Goal: Task Accomplishment & Management: Complete application form

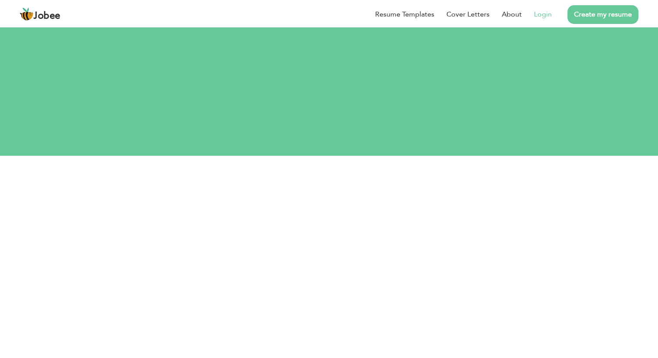
click at [514, 23] on div "Jobee Resume Templates Cover Letters About Login Create my resume" at bounding box center [329, 14] width 632 height 23
click at [335, 323] on button "Login with Google" at bounding box center [327, 335] width 110 height 25
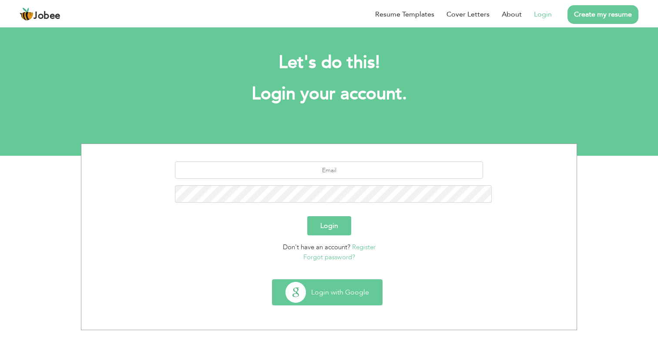
click at [353, 280] on button "Login with Google" at bounding box center [327, 292] width 110 height 25
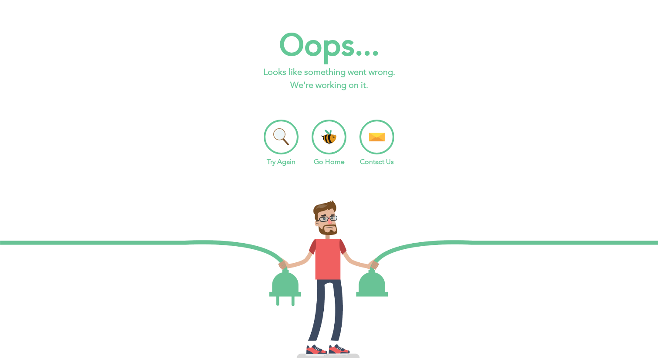
scroll to position [20, 0]
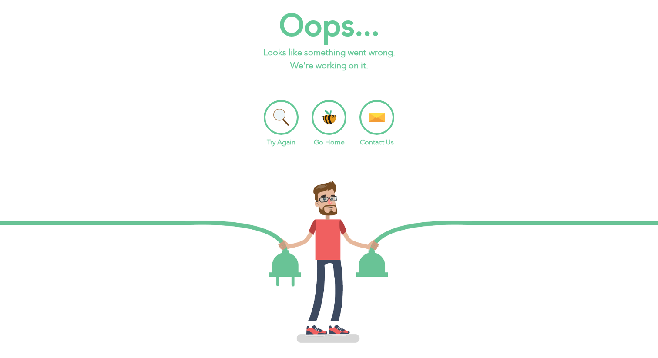
click at [323, 101] on li "Go Home" at bounding box center [328, 123] width 35 height 47
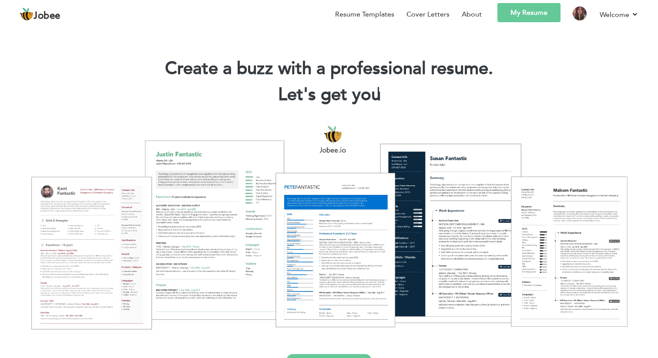
click at [518, 19] on link "My Resume" at bounding box center [528, 12] width 63 height 19
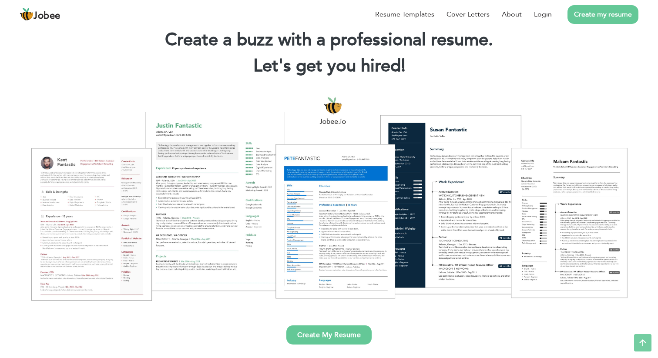
scroll to position [15, 0]
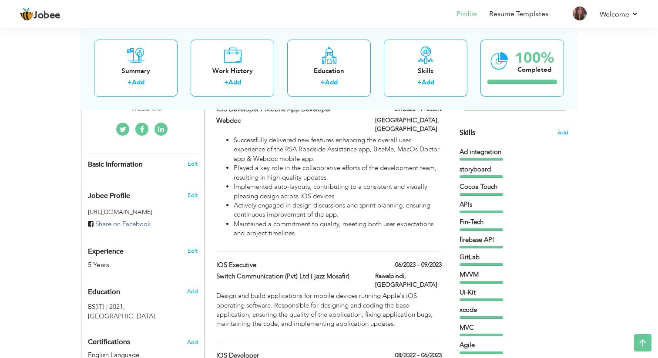
scroll to position [187, 0]
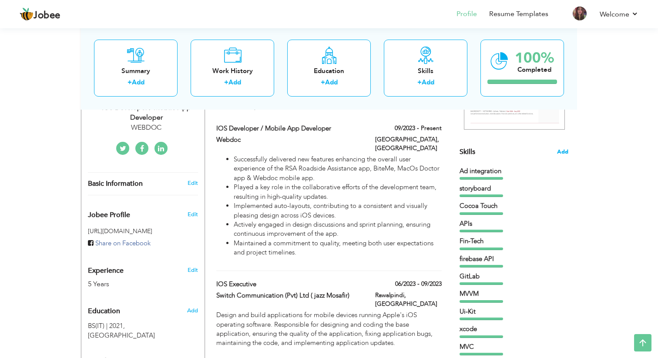
click at [563, 154] on span "Add" at bounding box center [562, 152] width 11 height 8
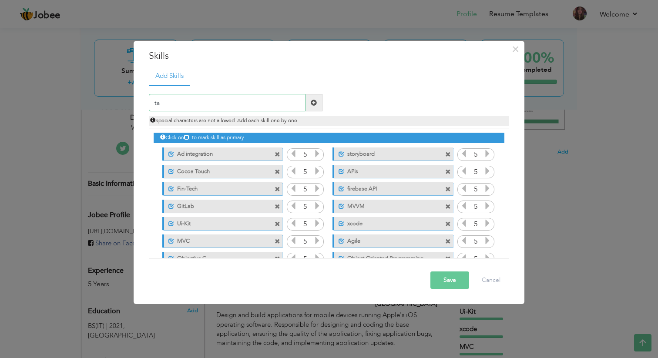
type input "t"
type input "P"
click at [155, 104] on input "split payments Intigration" at bounding box center [227, 102] width 157 height 17
type input "Split payments Intigration"
click at [311, 103] on span at bounding box center [314, 103] width 6 height 6
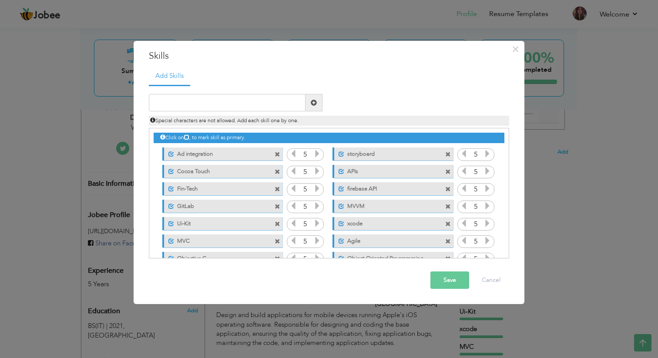
scroll to position [124, 0]
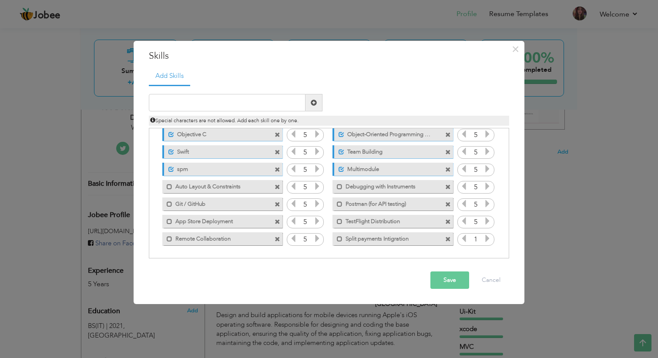
click at [483, 236] on icon at bounding box center [487, 238] width 8 height 8
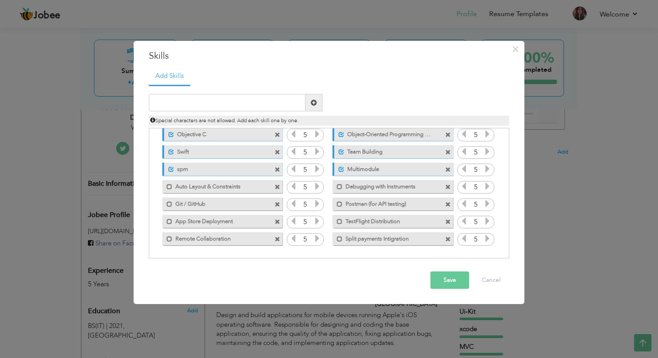
click at [483, 236] on icon at bounding box center [487, 238] width 8 height 8
click at [338, 238] on span at bounding box center [340, 239] width 6 height 6
click at [338, 222] on span at bounding box center [340, 222] width 6 height 6
click at [337, 206] on span at bounding box center [340, 204] width 6 height 6
click at [338, 188] on span at bounding box center [340, 187] width 6 height 6
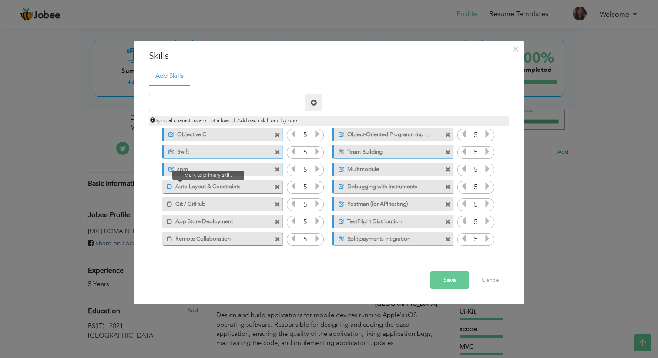
click at [167, 186] on span at bounding box center [170, 187] width 6 height 6
click at [167, 206] on span at bounding box center [170, 204] width 6 height 6
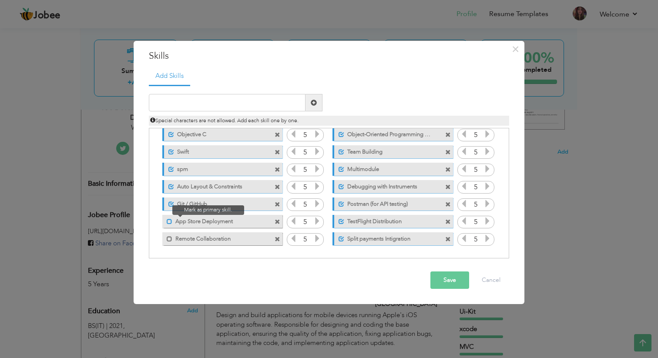
click at [169, 219] on span at bounding box center [170, 222] width 6 height 6
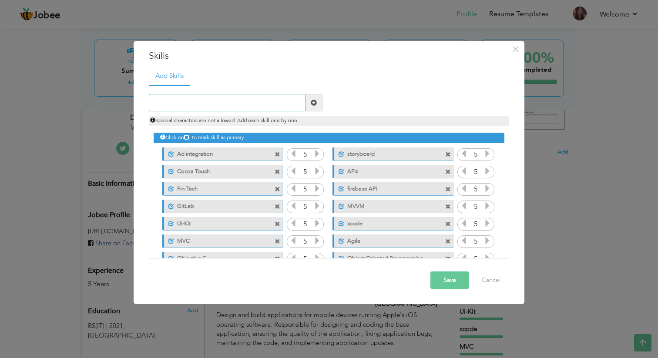
click at [218, 109] on input "text" at bounding box center [227, 102] width 157 height 17
type input "Tabby Payment"
click at [316, 107] on span at bounding box center [313, 102] width 17 height 17
click at [240, 103] on input "text" at bounding box center [227, 102] width 157 height 17
type input "Adjust Sdk intigration"
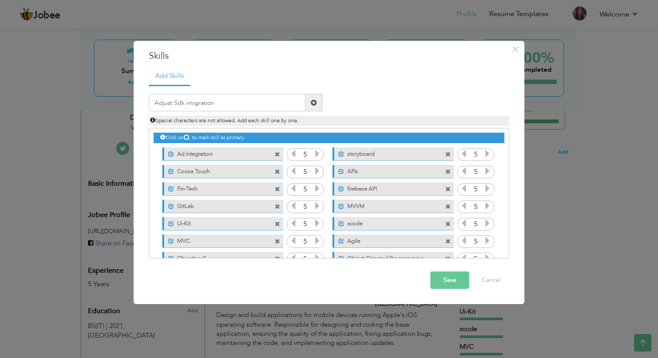
click at [313, 105] on span at bounding box center [314, 103] width 6 height 6
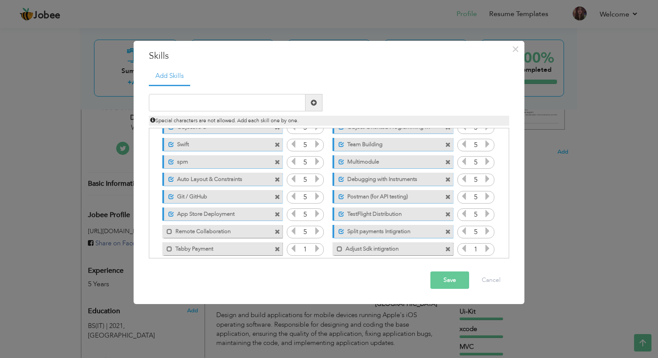
scroll to position [141, 0]
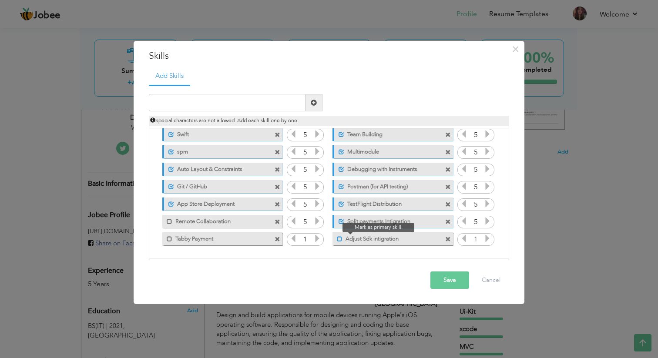
click at [338, 238] on span at bounding box center [340, 239] width 6 height 6
click at [168, 238] on span at bounding box center [170, 239] width 6 height 6
click at [316, 238] on icon at bounding box center [317, 238] width 8 height 8
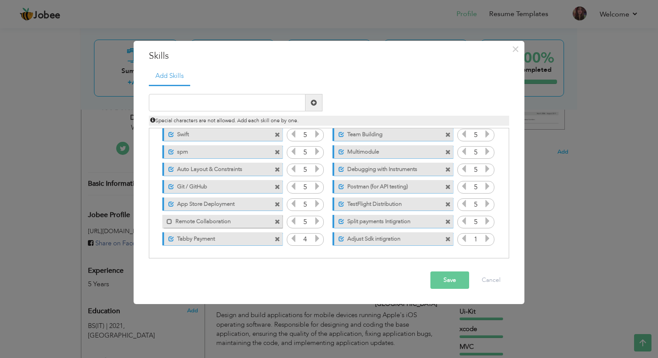
click at [316, 238] on icon at bounding box center [317, 238] width 8 height 8
click at [483, 234] on icon at bounding box center [487, 238] width 8 height 8
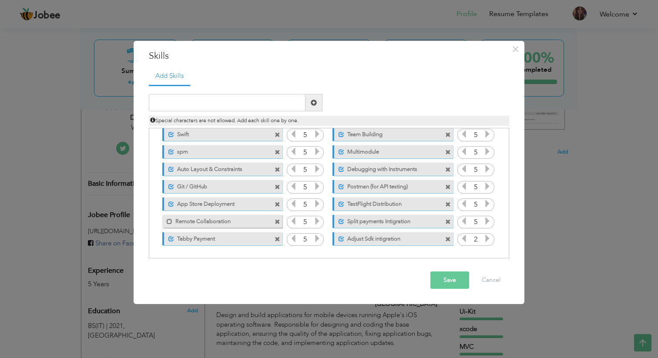
click at [483, 234] on icon at bounding box center [487, 238] width 8 height 8
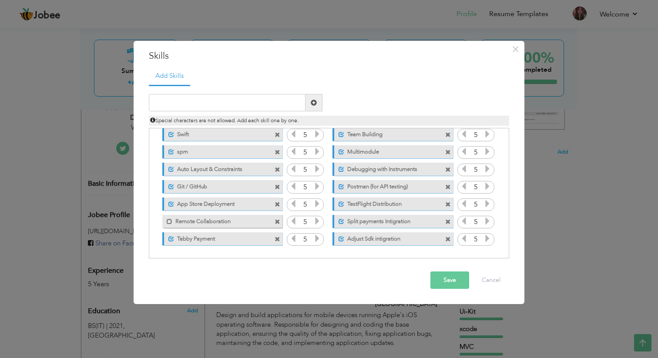
click at [483, 234] on icon at bounding box center [487, 238] width 8 height 8
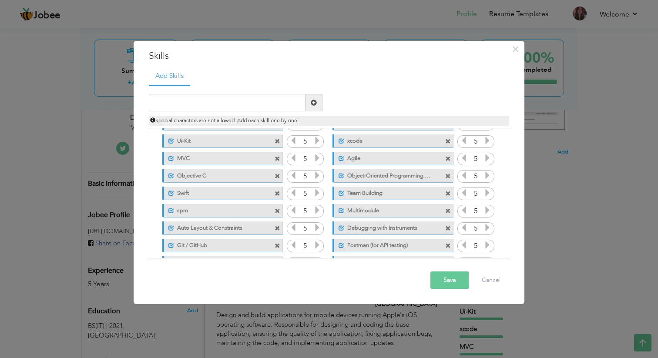
scroll to position [50, 0]
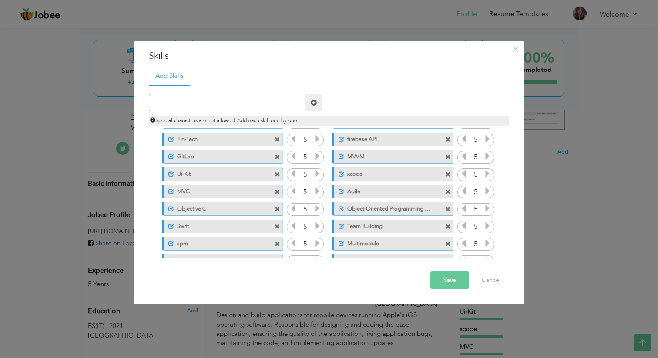
click at [236, 107] on input "text" at bounding box center [227, 102] width 157 height 17
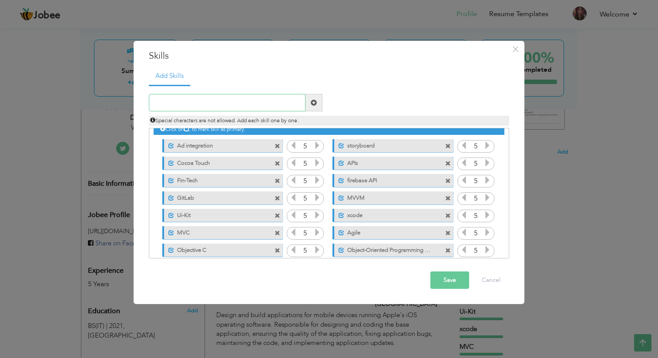
scroll to position [0, 0]
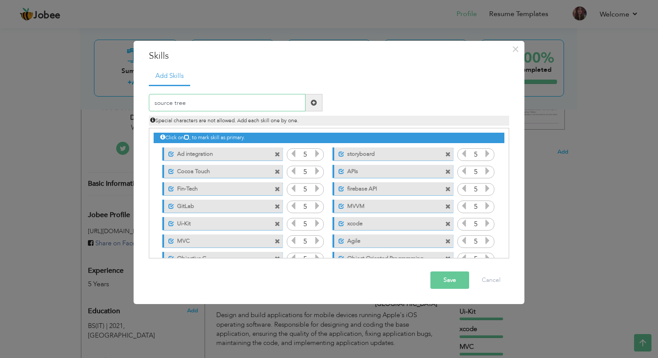
click at [157, 104] on input "source tree" at bounding box center [227, 102] width 157 height 17
click at [197, 104] on input "Source tree" at bounding box center [227, 102] width 157 height 17
type input "Source tree"
click at [314, 105] on span at bounding box center [314, 103] width 6 height 6
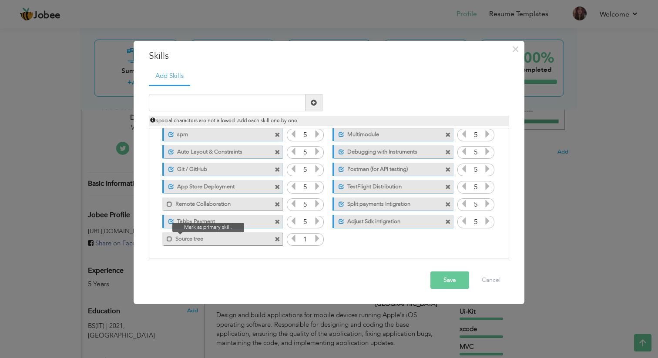
click at [165, 239] on span at bounding box center [167, 236] width 10 height 9
click at [313, 240] on icon at bounding box center [317, 238] width 8 height 8
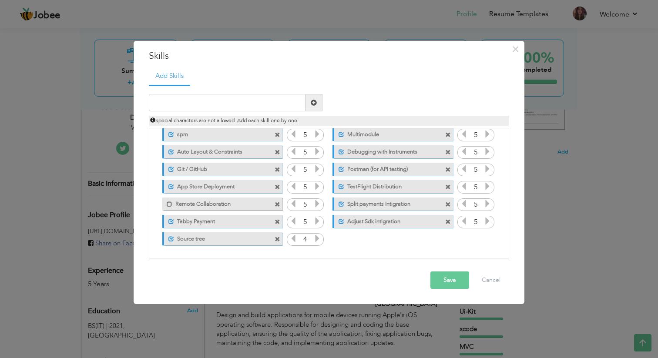
click at [313, 240] on icon at bounding box center [317, 238] width 8 height 8
click at [448, 283] on button "Save" at bounding box center [449, 279] width 39 height 17
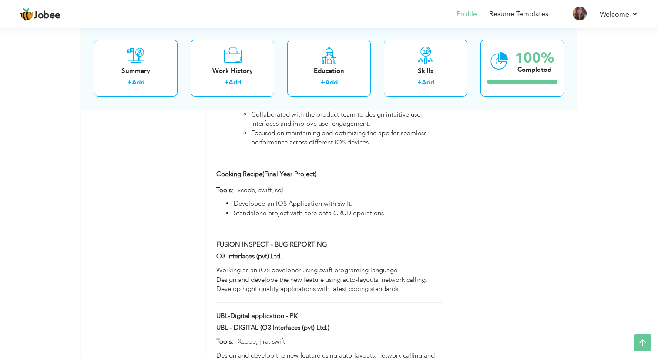
scroll to position [1219, 0]
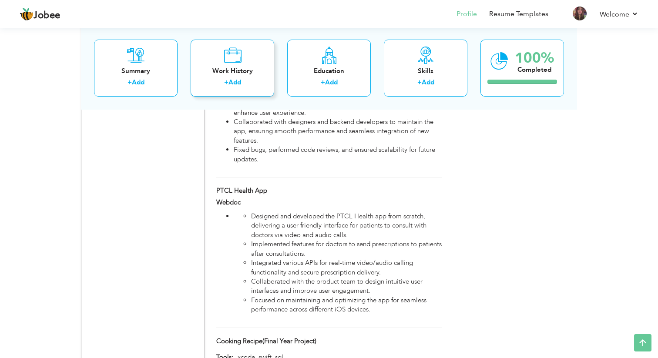
click at [235, 71] on div "Work History" at bounding box center [232, 70] width 70 height 9
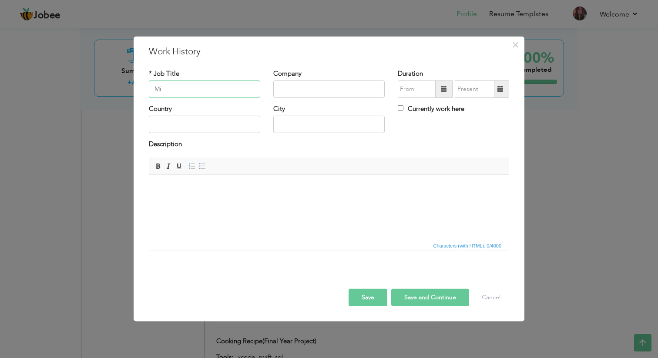
type input "M"
type input "Ios Developer"
click at [298, 91] on input "text" at bounding box center [328, 88] width 111 height 17
type input "Veroke"
click at [417, 87] on input "text" at bounding box center [416, 88] width 37 height 17
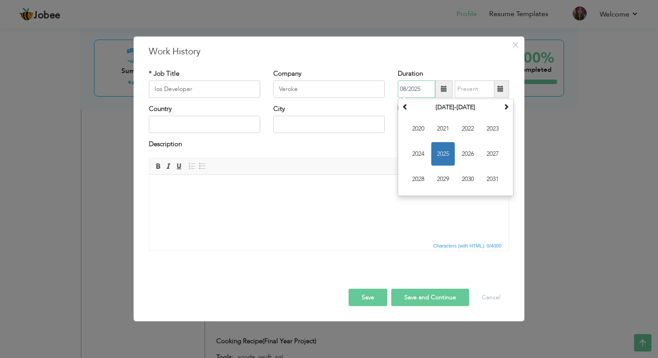
click at [442, 150] on span "2025" at bounding box center [442, 153] width 23 height 23
click at [442, 132] on span "Feb" at bounding box center [442, 128] width 23 height 23
type input "02/2025"
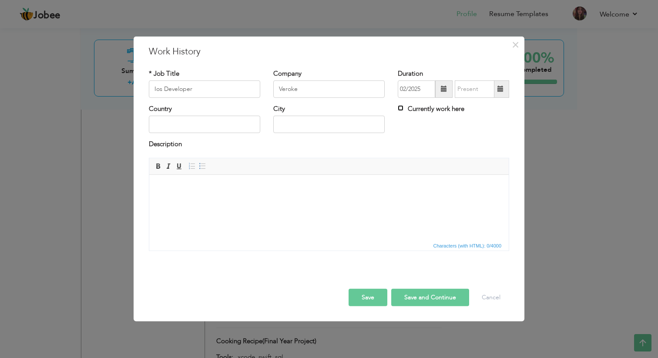
click at [401, 109] on input "Currently work here" at bounding box center [401, 108] width 6 height 6
checkbox input "true"
click at [210, 123] on input "text" at bounding box center [204, 124] width 111 height 17
type input "[GEOGRAPHIC_DATA]"
type input "RawalPindi"
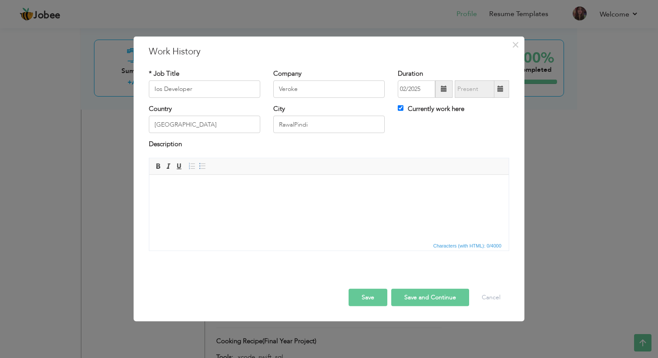
click at [203, 184] on body at bounding box center [329, 187] width 342 height 9
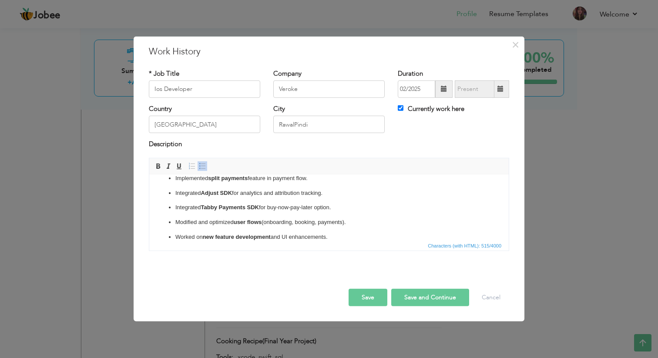
scroll to position [0, 0]
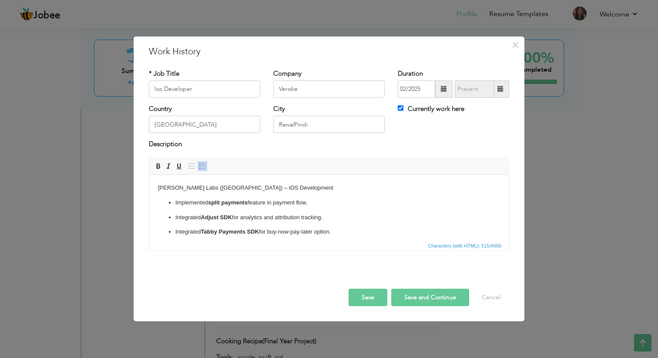
click at [284, 184] on body "Wareed Labs (Saudi Arabia) – iOS Development Implemented split payments feature…" at bounding box center [329, 224] width 342 height 83
drag, startPoint x: 285, startPoint y: 188, endPoint x: 231, endPoint y: 186, distance: 54.4
click at [231, 186] on body "Wareed Labs (Saudi Arabia) – iOS Development Implemented split payments feature…" at bounding box center [329, 224] width 342 height 83
click at [155, 187] on html "Wareed Labs Implemented split payments feature in payment flow. Integrated Adju…" at bounding box center [328, 224] width 359 height 100
click at [186, 187] on body "Wareed Labs Implemented split payments feature in payment flow. Integrated Adju…" at bounding box center [329, 224] width 342 height 83
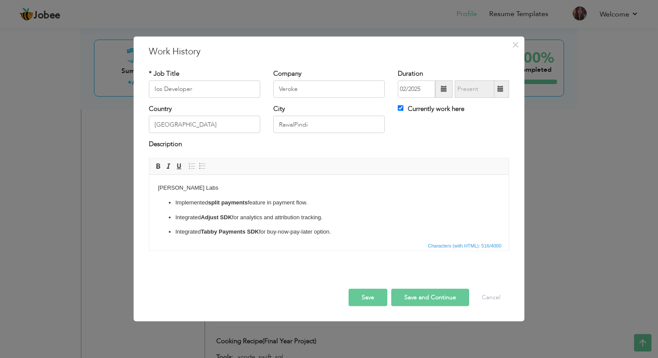
click at [186, 187] on body "Wareed Labs Implemented split payments feature in payment flow. Integrated Adju…" at bounding box center [329, 224] width 342 height 83
click at [156, 164] on span at bounding box center [157, 166] width 7 height 7
click at [228, 189] on body "Wareed Labs Implemented split payments feature in payment flow. Integrated Adju…" at bounding box center [329, 224] width 342 height 83
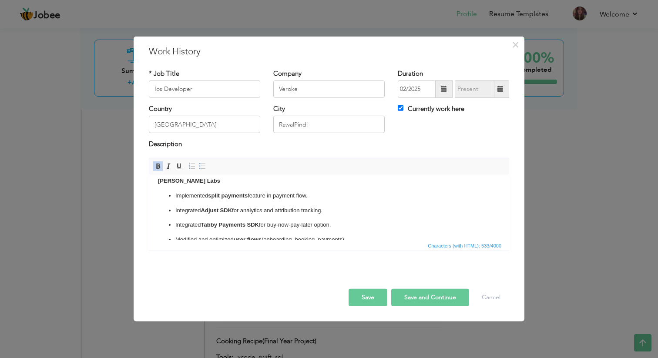
scroll to position [9, 0]
click at [220, 238] on p "Modified and optimized user flows (onboarding, booking, payments)." at bounding box center [328, 237] width 307 height 9
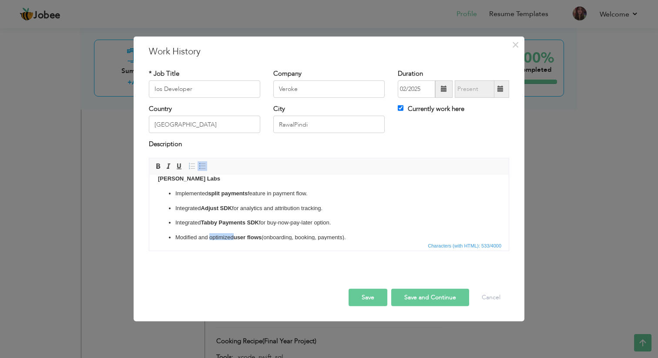
click at [220, 238] on p "Modified and optimized user flows (onboarding, booking, payments)." at bounding box center [328, 237] width 307 height 9
click at [178, 189] on p "Implemented split payments feature in payment flow." at bounding box center [328, 192] width 307 height 9
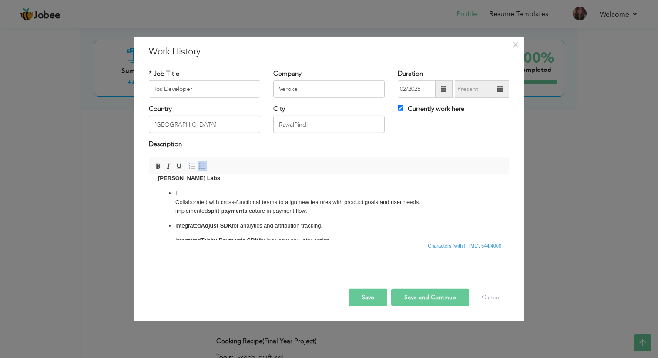
scroll to position [25, 0]
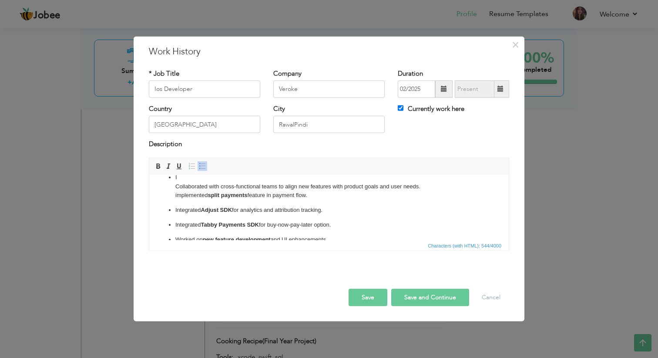
click at [263, 197] on p "I Collaborated with cross-functional teams to align new features with product g…" at bounding box center [328, 186] width 307 height 27
copy p "i mplemented split payments feature in payment flow."
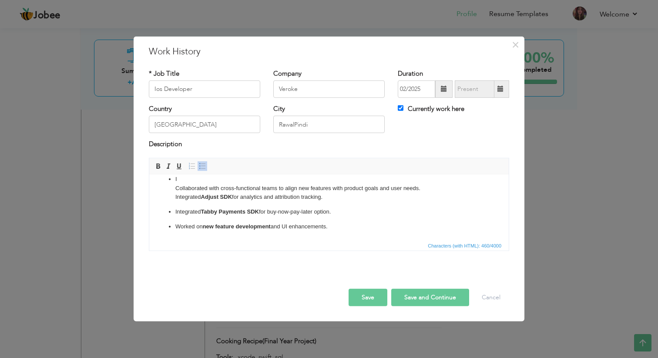
scroll to position [0, 0]
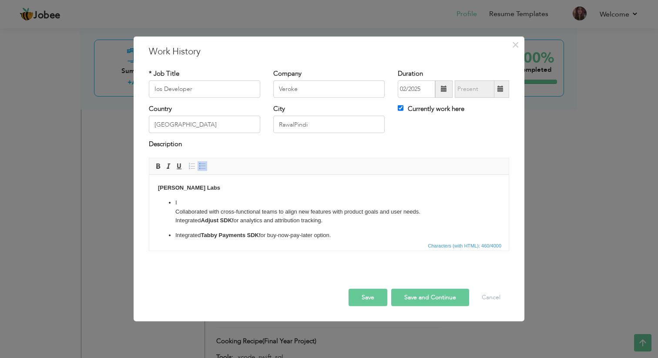
click at [176, 213] on p "I Collaborated with cross-functional teams to align new features with product g…" at bounding box center [328, 211] width 307 height 27
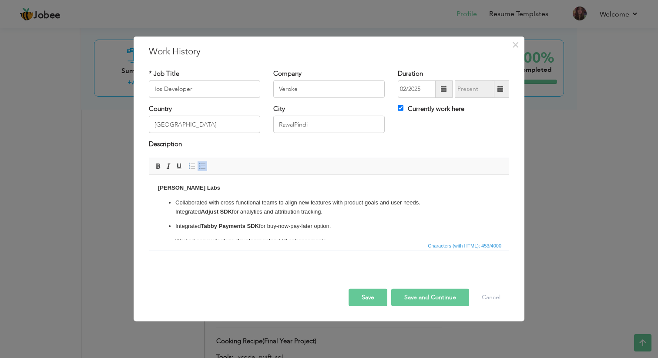
scroll to position [14, 0]
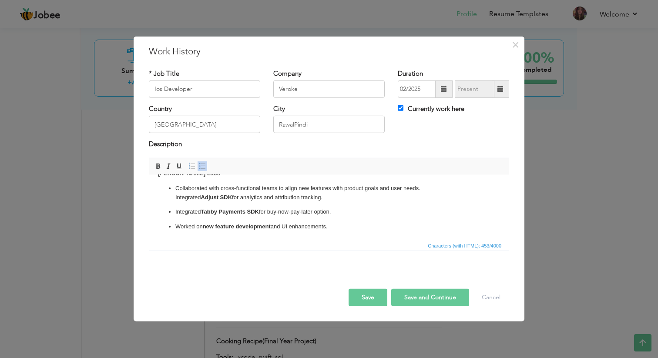
click at [351, 233] on html "Wareed Labs Collaborated with cross-functional teams to align new features with…" at bounding box center [328, 200] width 359 height 80
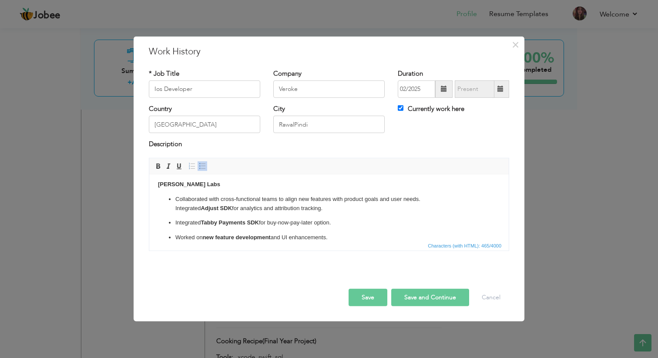
scroll to position [0, 0]
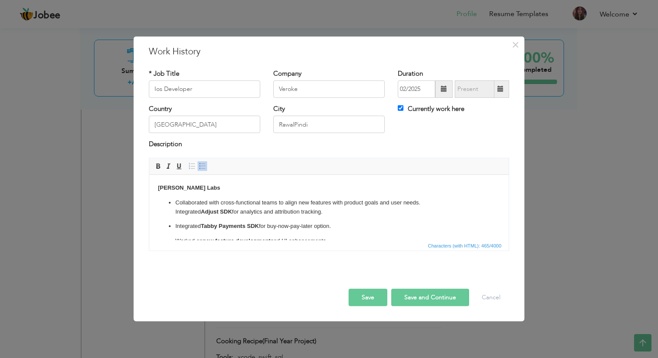
click at [341, 210] on p "Collaborated with cross-functional teams to align new features with product goa…" at bounding box center [328, 207] width 307 height 18
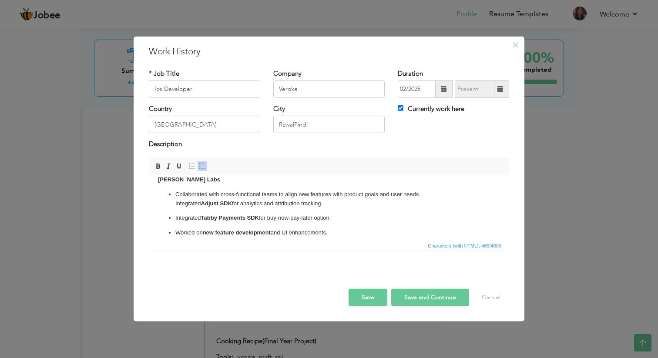
scroll to position [10, 0]
click at [343, 214] on p "Integrated Tabby Payments SDK for buy-now-pay-later option." at bounding box center [328, 215] width 307 height 9
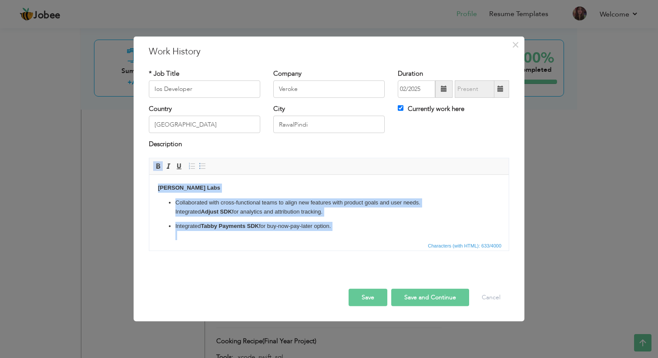
scroll to position [56, 0]
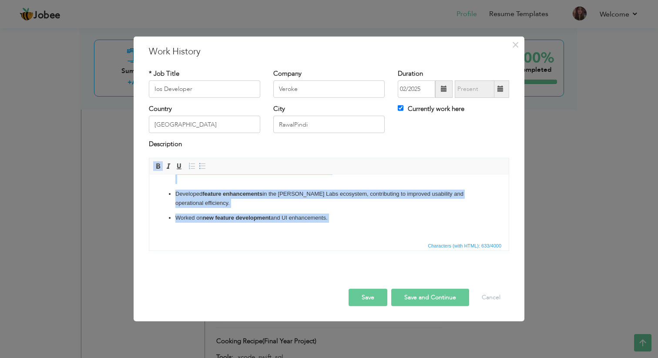
drag, startPoint x: 170, startPoint y: 183, endPoint x: 218, endPoint y: 284, distance: 111.9
click at [218, 240] on html "Wareed Labs Collaborated with cross-functional teams to align new features with…" at bounding box center [328, 178] width 359 height 121
copy body "Wareed Labs Collaborated with cross-functional teams to align new features with…"
click at [371, 225] on p "Worked on new feature development and UI enhancements." at bounding box center [328, 222] width 307 height 18
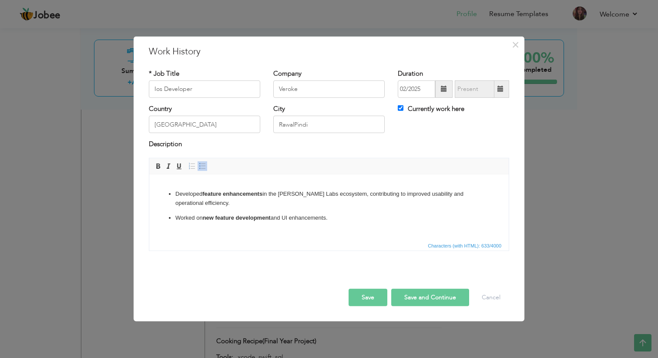
scroll to position [0, 0]
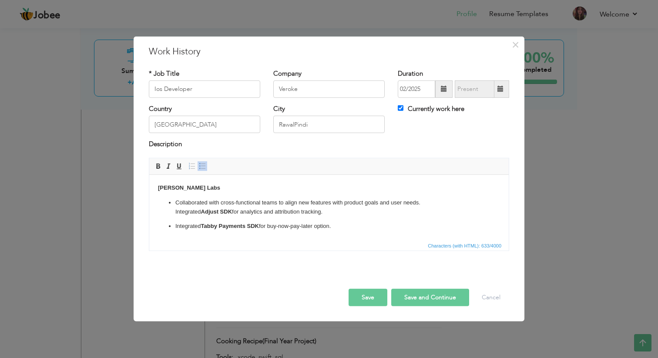
click at [422, 295] on button "Save and Continue" at bounding box center [430, 297] width 78 height 17
checkbox input "false"
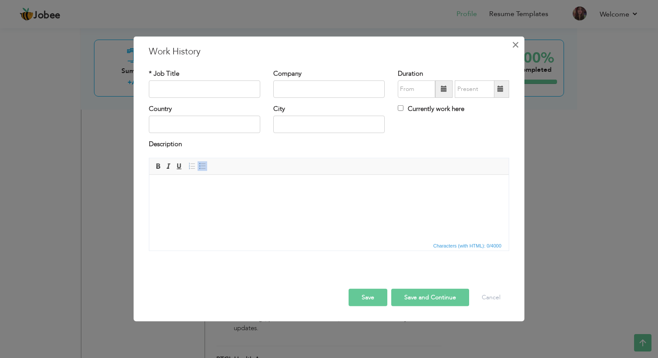
click at [515, 44] on span "×" at bounding box center [515, 45] width 7 height 16
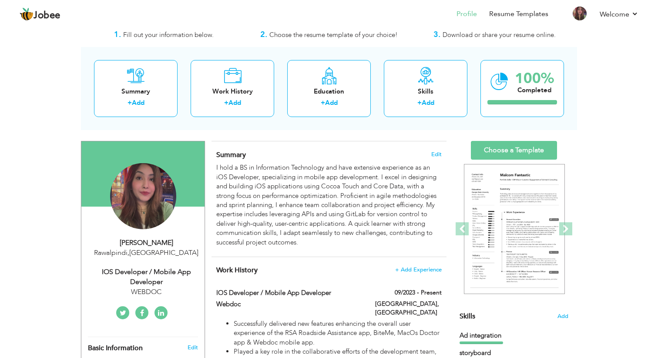
scroll to position [27, 0]
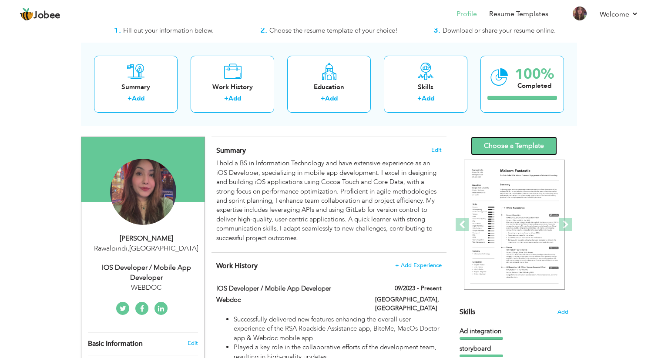
click at [522, 149] on link "Choose a Template" at bounding box center [514, 146] width 86 height 19
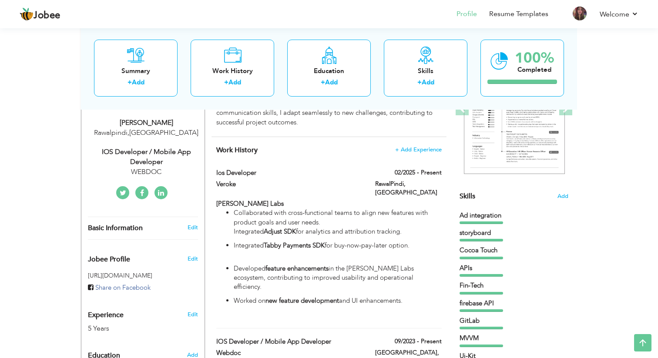
click at [147, 145] on div "Amna Sheikh Rawalpindi , Pakistan iOS Developer / Mobile App Developer WEBDOC" at bounding box center [142, 147] width 123 height 59
type input "Amna"
type input "[PERSON_NAME]"
type input "[PHONE_NUMBER]"
select select "number:166"
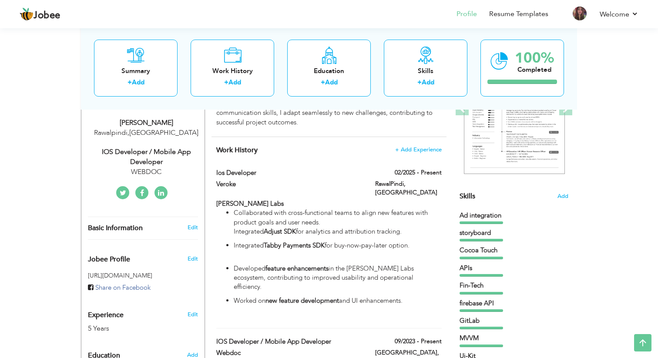
type input "Rawalpindi"
select select "number:7"
type input "WEBDOC"
type input "iOS Developer / Mobile App Developer"
type input "https://www.linkedin.com/in/amna-sheikh-451124237/"
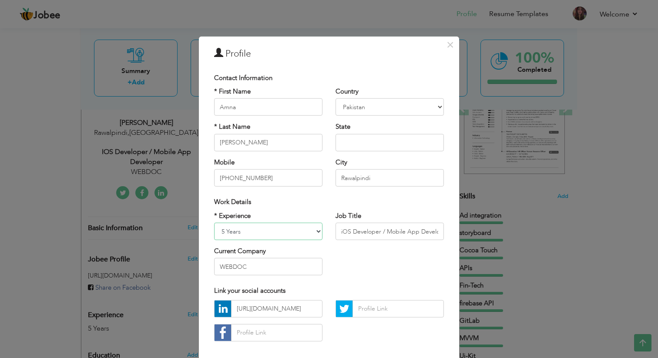
click at [263, 233] on select "Entry Level Less than 1 Year 1 Year 2 Years 3 Years 4 Years 5 Years 6 Years 7 Y…" at bounding box center [268, 231] width 108 height 17
select select "number:5"
click at [214, 223] on select "Entry Level Less than 1 Year 1 Year 2 Years 3 Years 4 Years 5 Years 6 Years 7 Y…" at bounding box center [268, 231] width 108 height 17
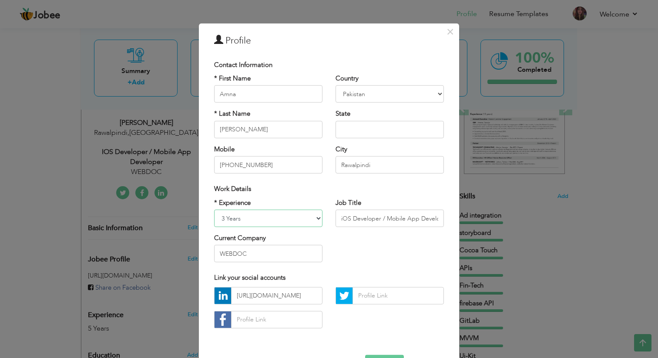
scroll to position [42, 0]
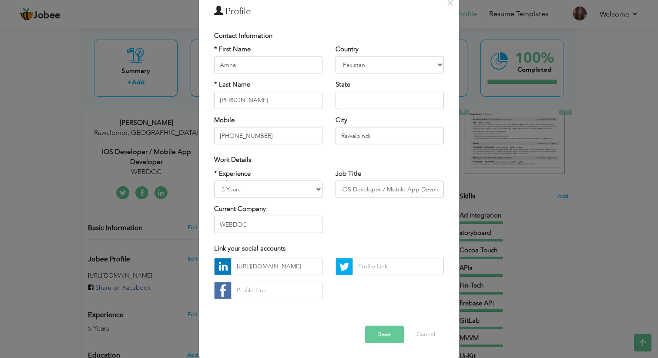
click at [385, 335] on button "Save" at bounding box center [384, 334] width 39 height 17
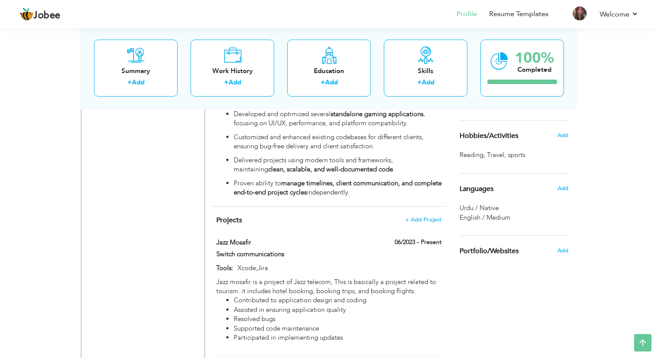
scroll to position [756, 0]
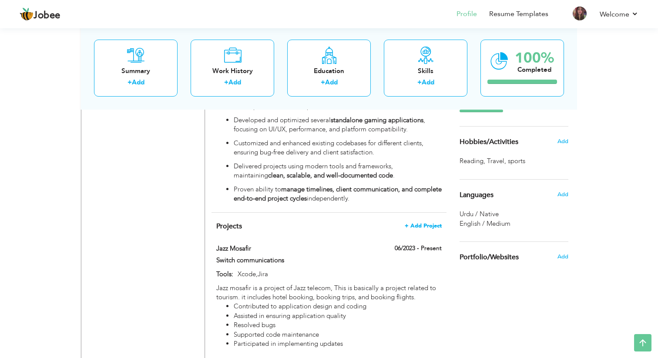
click at [432, 223] on span "+ Add Project" at bounding box center [423, 226] width 37 height 6
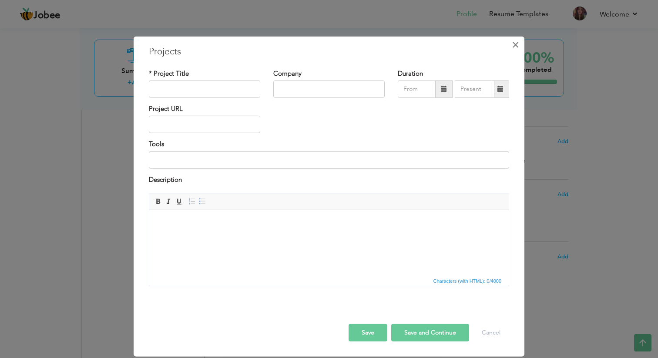
click at [516, 44] on span "×" at bounding box center [515, 45] width 7 height 16
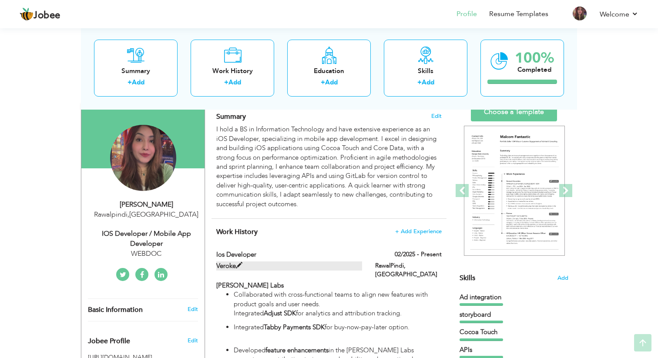
scroll to position [74, 0]
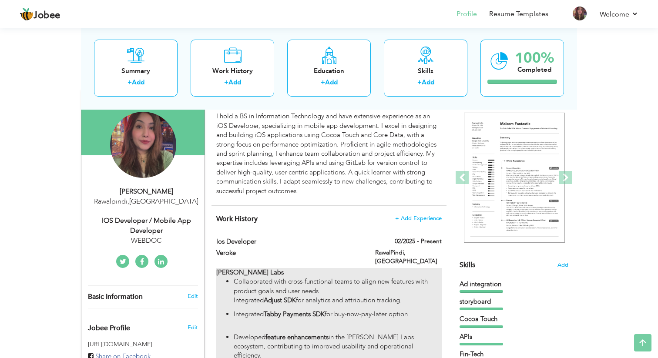
click at [310, 288] on p "Collaborated with cross-functional teams to align new features with product goa…" at bounding box center [338, 291] width 208 height 28
type input "Ios Developer"
type input "Veroke"
type input "02/2025"
type input "[GEOGRAPHIC_DATA]"
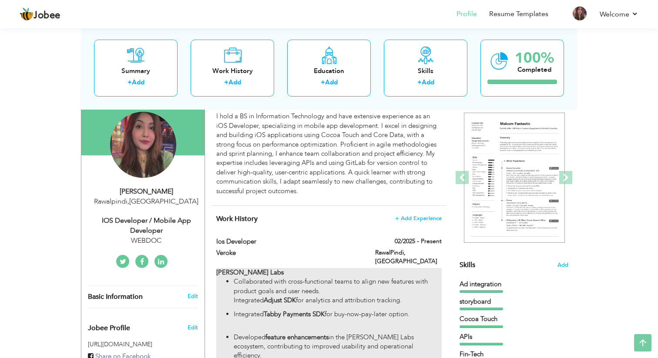
type input "RawalPindi"
checkbox input "true"
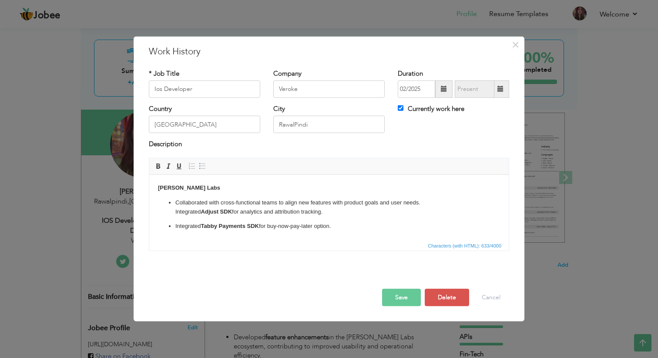
click at [172, 187] on strong "[PERSON_NAME] Labs" at bounding box center [189, 187] width 62 height 7
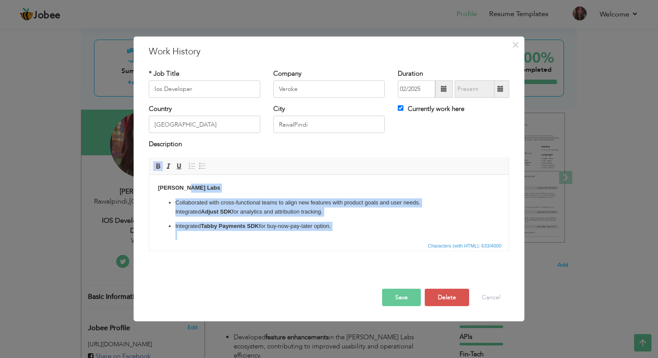
scroll to position [56, 0]
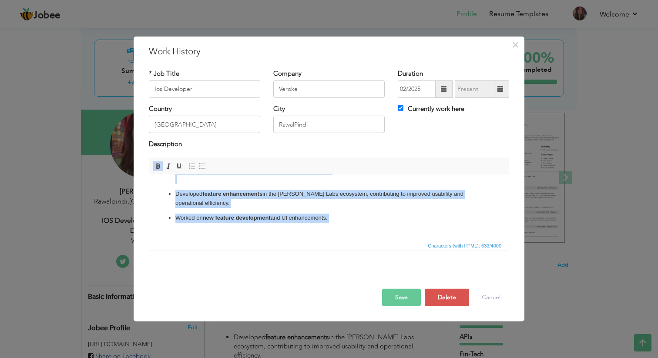
drag, startPoint x: 172, startPoint y: 187, endPoint x: 245, endPoint y: 293, distance: 128.8
click at [245, 240] on html "Wareed Labs Collaborated with cross-functional teams to align new features with…" at bounding box center [328, 178] width 359 height 121
copy body "Wareed Labs Collaborated with cross-functional teams to align new features with…"
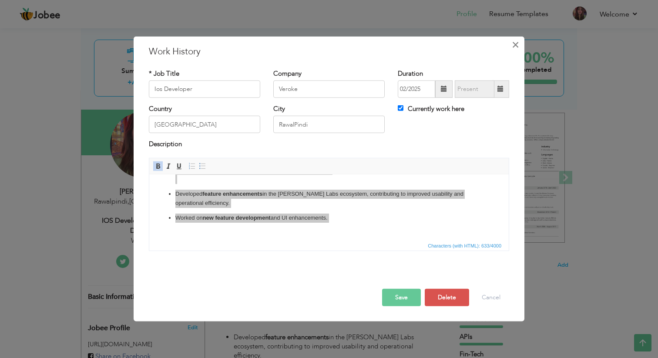
click at [517, 44] on span "×" at bounding box center [515, 45] width 7 height 16
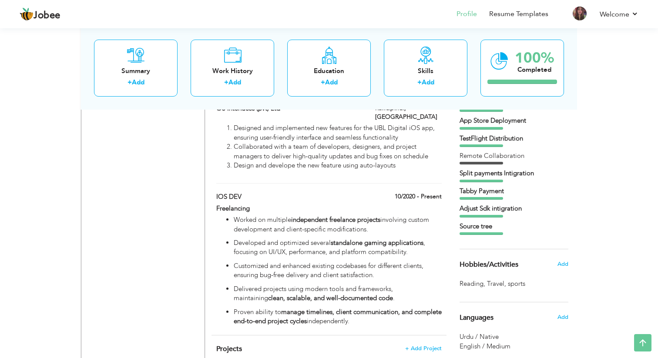
scroll to position [635, 0]
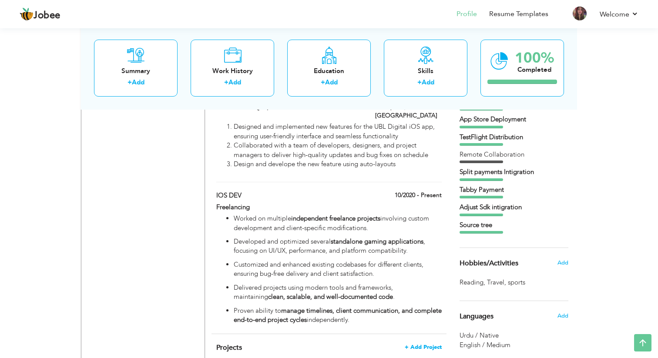
click at [420, 344] on span "+ Add Project" at bounding box center [423, 347] width 37 height 6
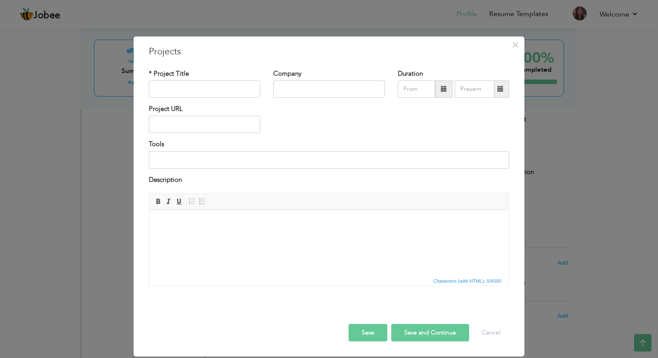
click at [241, 222] on body at bounding box center [329, 223] width 342 height 9
paste body
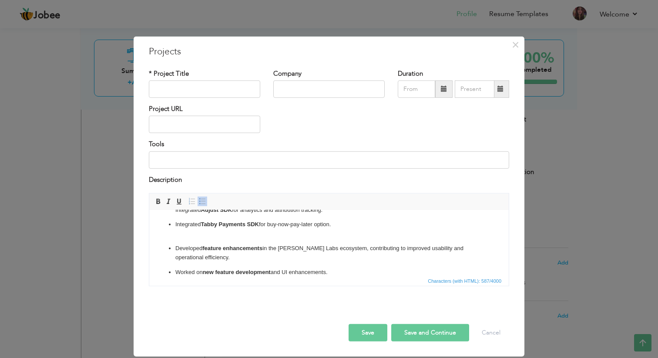
scroll to position [0, 0]
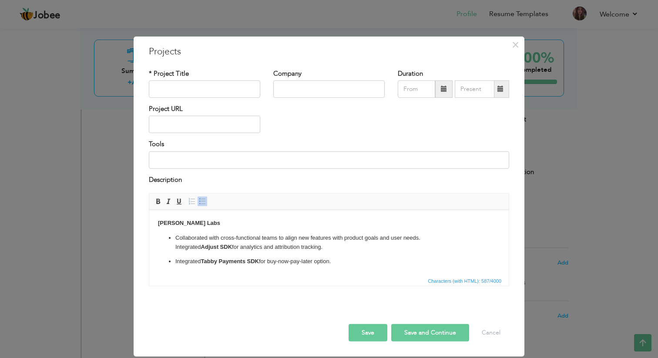
click at [158, 221] on strong "[PERSON_NAME] Labs" at bounding box center [189, 223] width 62 height 7
click at [191, 224] on strong "[PERSON_NAME] Labs" at bounding box center [189, 223] width 62 height 7
copy strong "[PERSON_NAME] Labs"
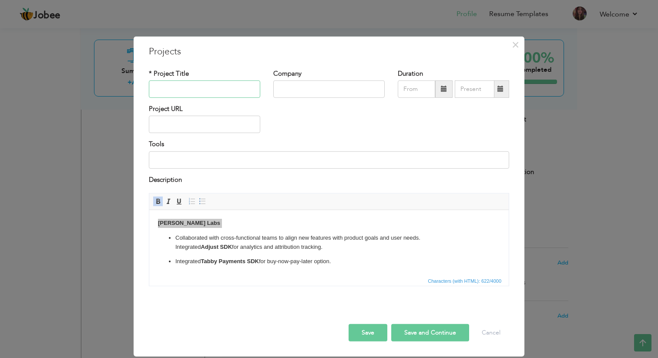
click at [197, 84] on input "text" at bounding box center [204, 88] width 111 height 17
type input "[PERSON_NAME] Labs"
click at [334, 85] on input "text" at bounding box center [328, 88] width 111 height 17
type input "veroke"
click at [418, 96] on input "text" at bounding box center [416, 88] width 37 height 17
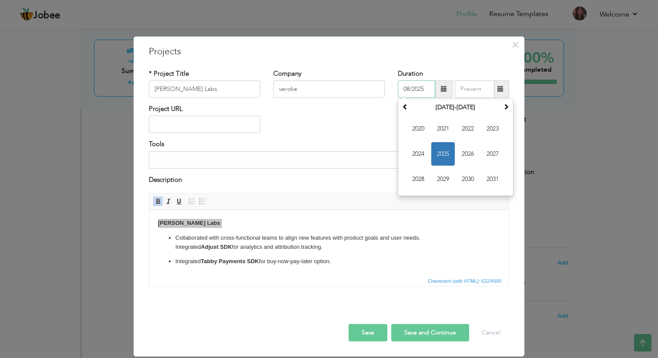
click at [439, 150] on span "2025" at bounding box center [442, 153] width 23 height 23
click at [435, 131] on span "Feb" at bounding box center [442, 128] width 23 height 23
type input "02/2025"
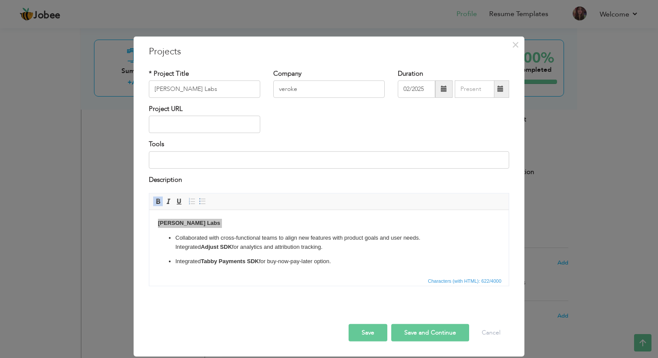
click at [442, 116] on div "Project URL" at bounding box center [328, 121] width 373 height 35
click at [430, 335] on button "Save and Continue" at bounding box center [430, 332] width 78 height 17
type input "Veroke"
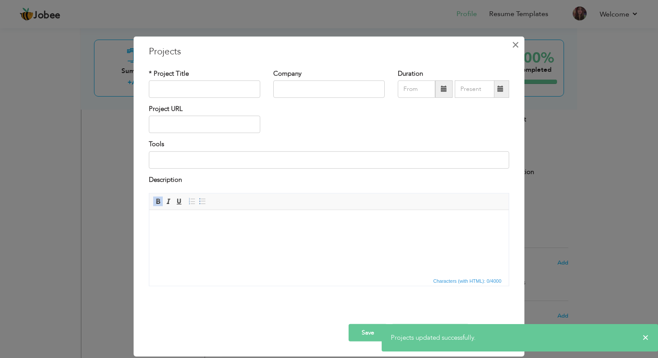
click at [511, 46] on button "×" at bounding box center [515, 44] width 14 height 14
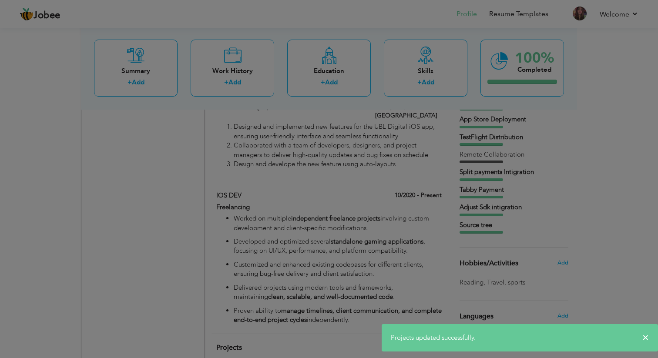
click at [511, 46] on button "×" at bounding box center [515, 44] width 14 height 14
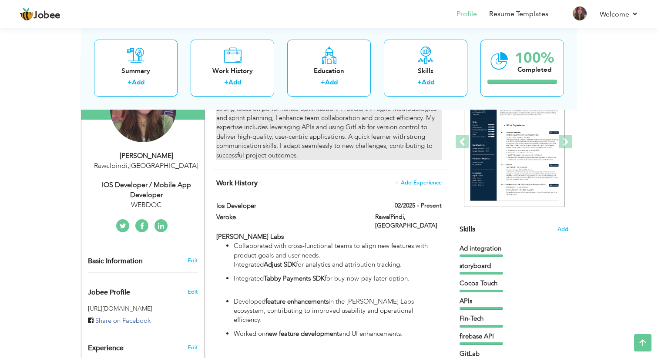
scroll to position [114, 0]
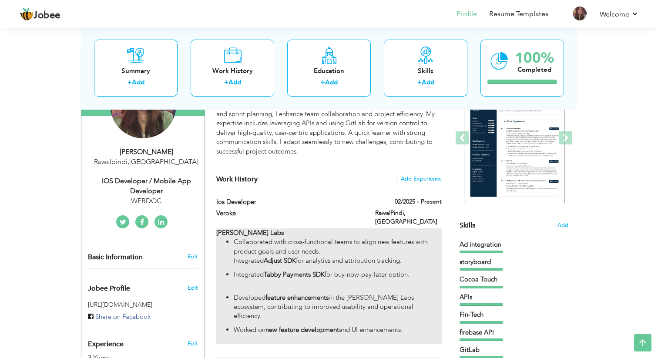
click at [315, 238] on p "Collaborated with cross-functional teams to align new features with product goa…" at bounding box center [338, 252] width 208 height 28
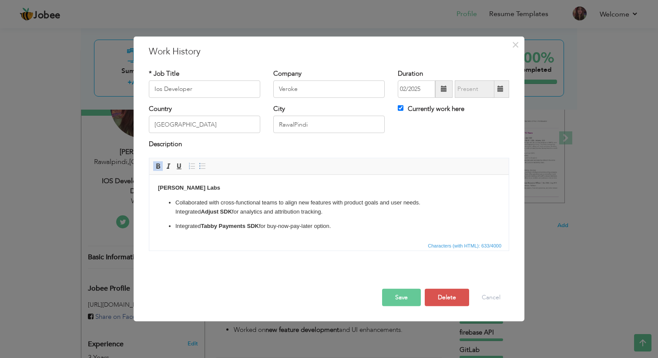
click at [169, 188] on strong "[PERSON_NAME] Labs" at bounding box center [189, 187] width 62 height 7
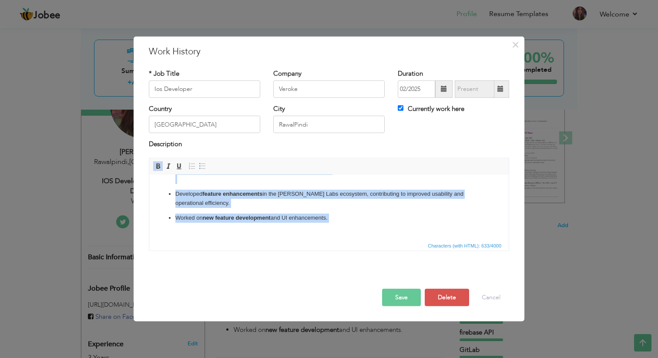
drag, startPoint x: 169, startPoint y: 188, endPoint x: 245, endPoint y: 263, distance: 106.7
click at [245, 240] on html "Wareed Labs Collaborated with cross-functional teams to align new features with…" at bounding box center [328, 178] width 359 height 121
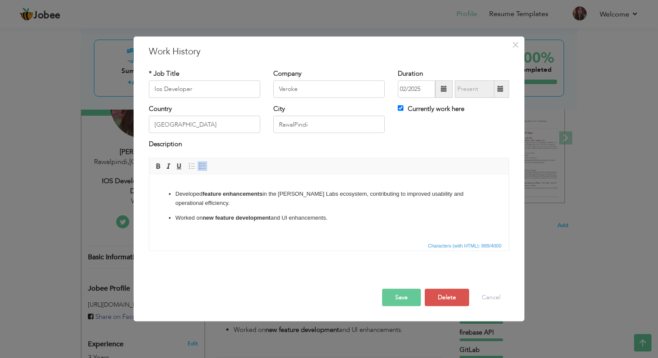
scroll to position [88, 0]
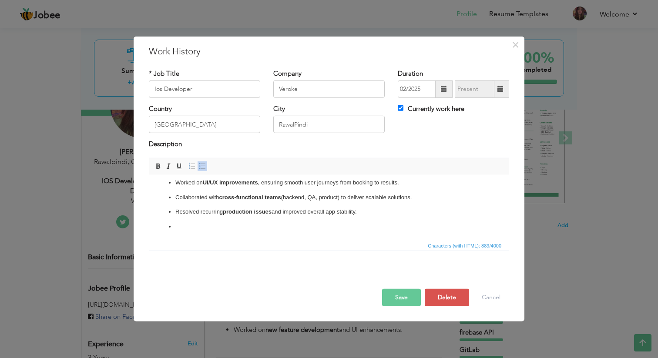
click at [233, 229] on p at bounding box center [328, 226] width 307 height 9
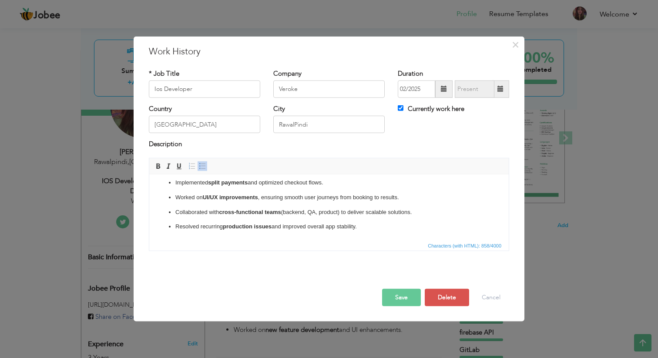
scroll to position [0, 0]
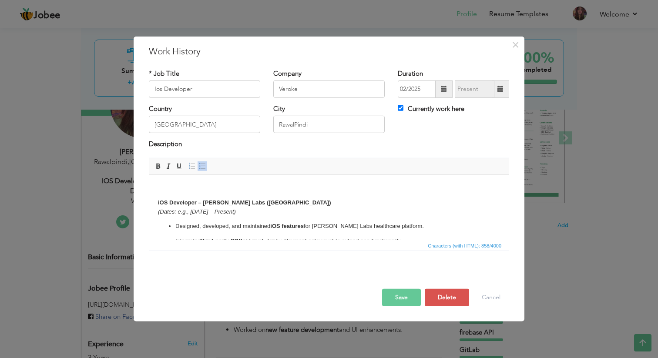
click at [204, 212] on em "(Dates: e.g., Jan 2023 – Present)" at bounding box center [197, 211] width 78 height 7
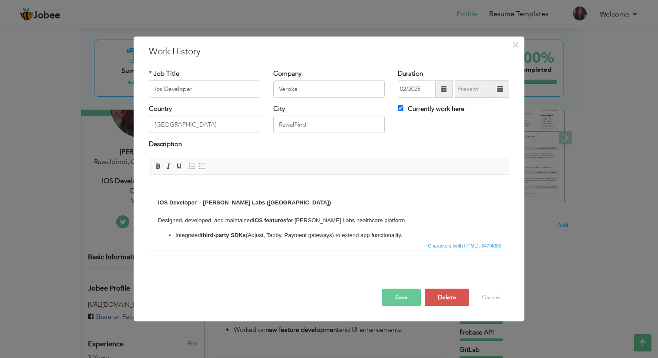
click at [156, 203] on html "iOS Developer – Wareed Labs (Saudi Arabia) ​​​​​​​ Designed, developed, and mai…" at bounding box center [328, 240] width 359 height 133
click at [308, 203] on p "iOS Developer – Wareed Labs (Saudi Arabia) ​​​​​​​ Designed, developed, and mai…" at bounding box center [329, 211] width 342 height 27
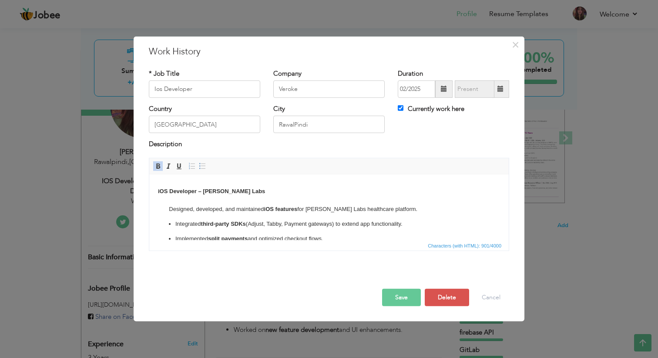
scroll to position [67, 0]
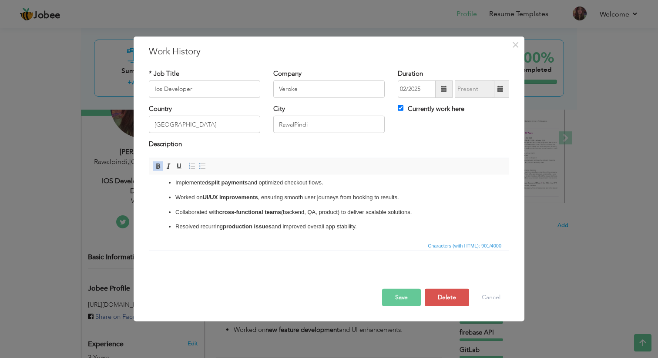
drag, startPoint x: 168, startPoint y: 207, endPoint x: 202, endPoint y: 304, distance: 102.6
click at [202, 240] on html "iOS Developer – Wareed Labs Designed, developed, and maintained iOS features fo…" at bounding box center [328, 173] width 359 height 133
click at [191, 165] on span at bounding box center [191, 166] width 7 height 7
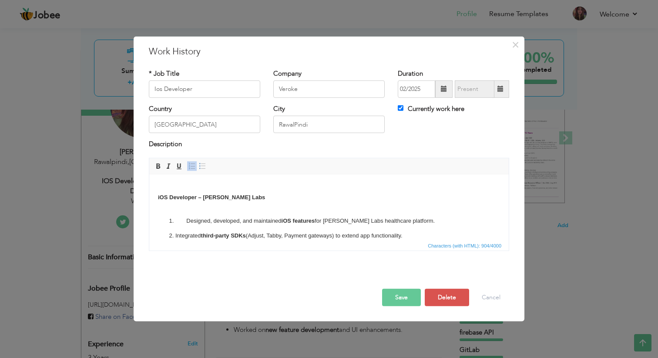
scroll to position [0, 0]
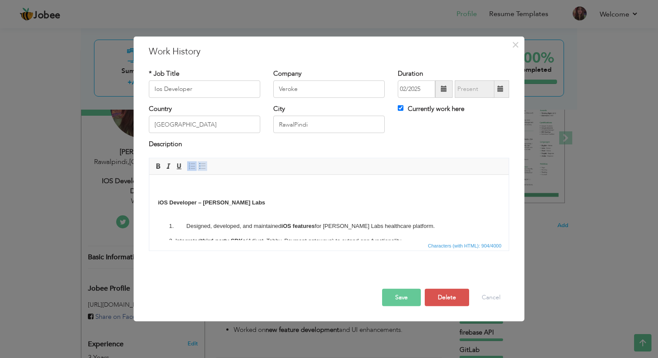
click at [202, 166] on span at bounding box center [202, 166] width 7 height 7
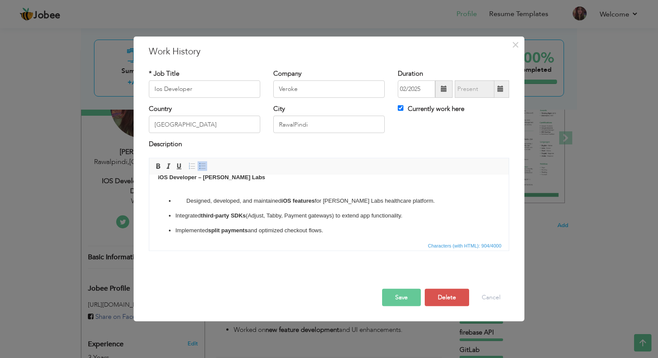
scroll to position [27, 0]
click at [184, 203] on li "Designed, developed, and maintained iOS features for Wareed Labs healthcare pla…" at bounding box center [328, 198] width 307 height 9
click at [187, 201] on li "Designed, developed, and maintained iOS features for Wareed Labs healthcare pla…" at bounding box center [328, 198] width 307 height 9
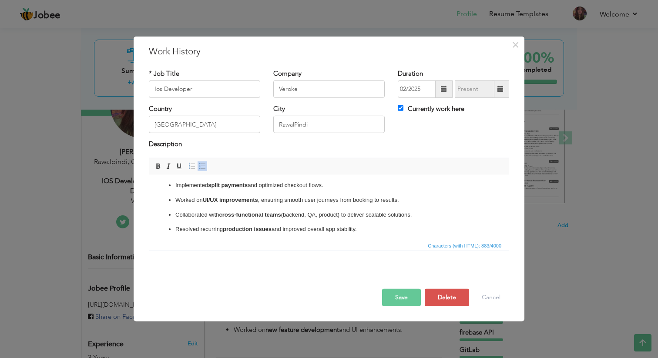
scroll to position [73, 0]
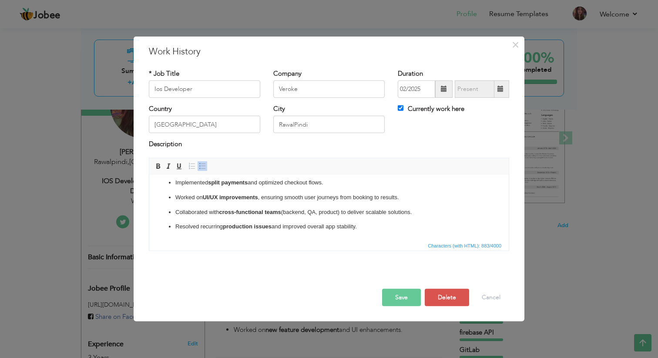
click at [403, 300] on button "Save" at bounding box center [401, 297] width 39 height 17
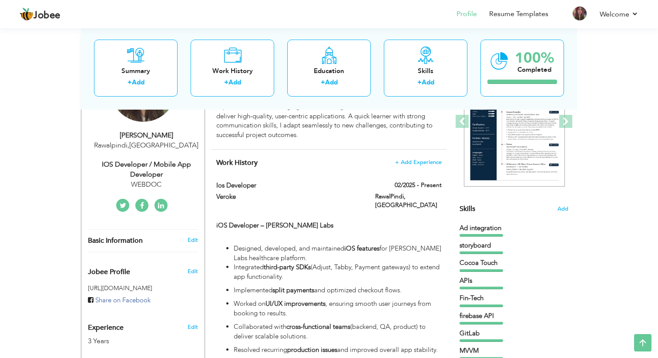
scroll to position [0, 0]
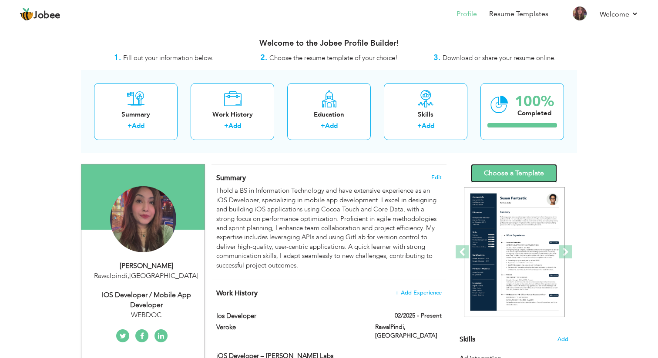
click at [519, 174] on link "Choose a Template" at bounding box center [514, 173] width 86 height 19
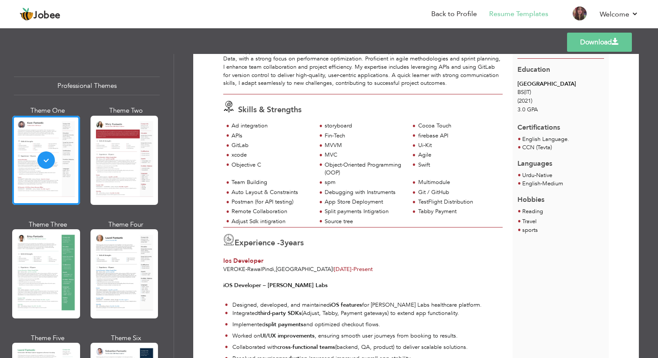
scroll to position [74, 0]
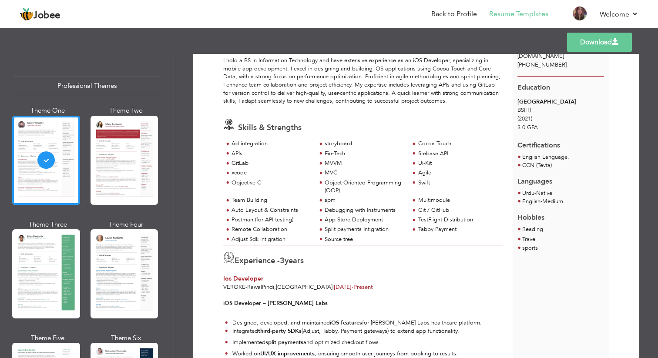
click at [617, 41] on span at bounding box center [615, 41] width 7 height 7
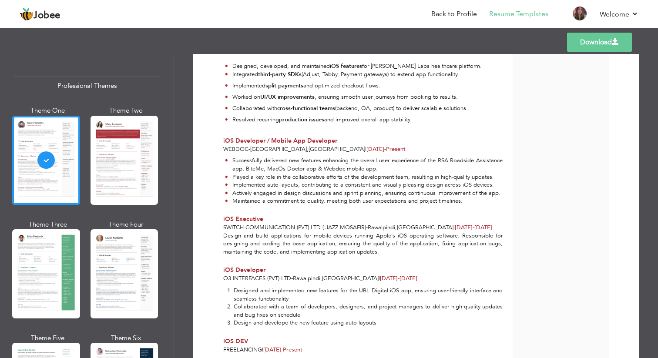
scroll to position [0, 0]
